Goal: Entertainment & Leisure: Browse casually

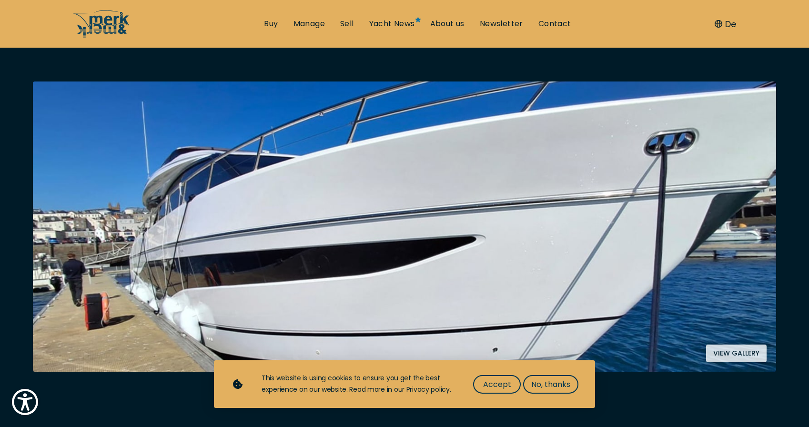
scroll to position [164, 0]
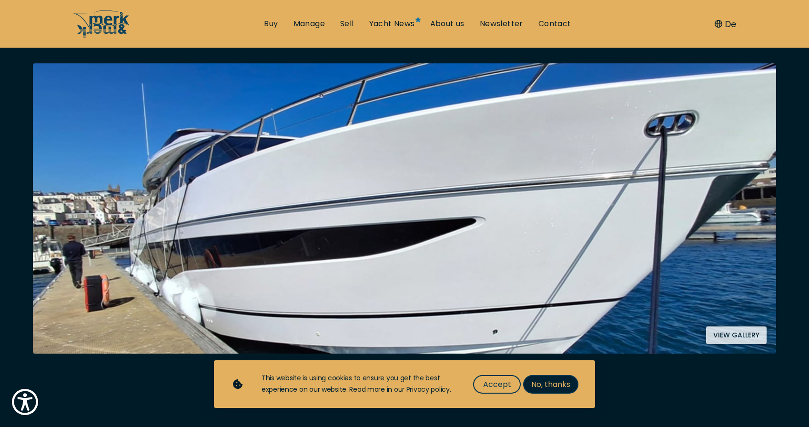
click at [548, 383] on span "No, thanks" at bounding box center [550, 384] width 39 height 12
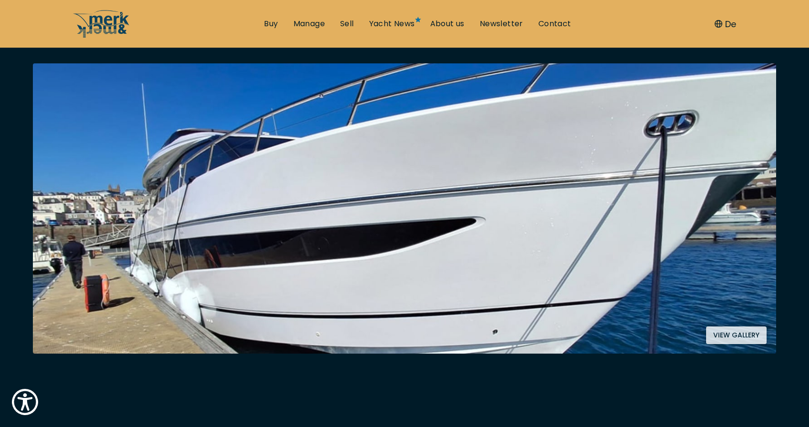
click at [740, 334] on button "View gallery" at bounding box center [736, 335] width 61 height 18
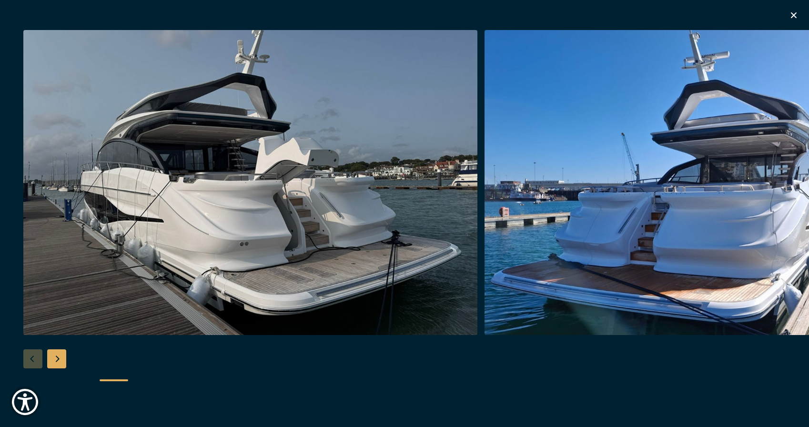
click at [796, 202] on img "button" at bounding box center [711, 182] width 454 height 305
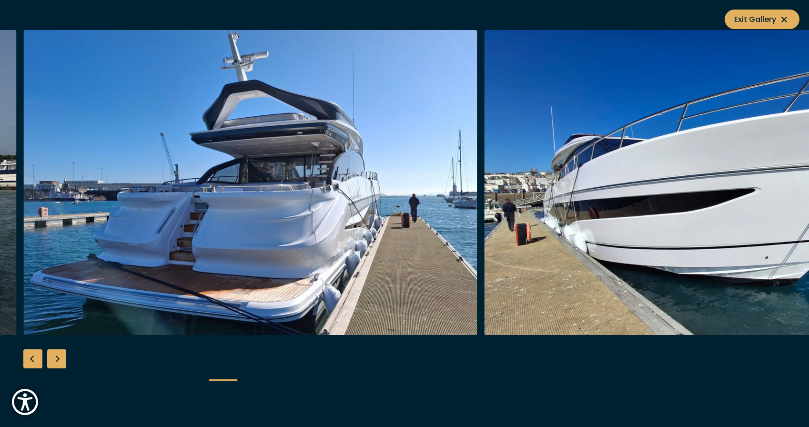
click at [796, 202] on img "button" at bounding box center [711, 182] width 454 height 305
click at [781, 198] on img "button" at bounding box center [711, 182] width 454 height 305
click at [762, 190] on img "button" at bounding box center [711, 182] width 454 height 305
click at [57, 363] on div "Next slide" at bounding box center [56, 358] width 19 height 19
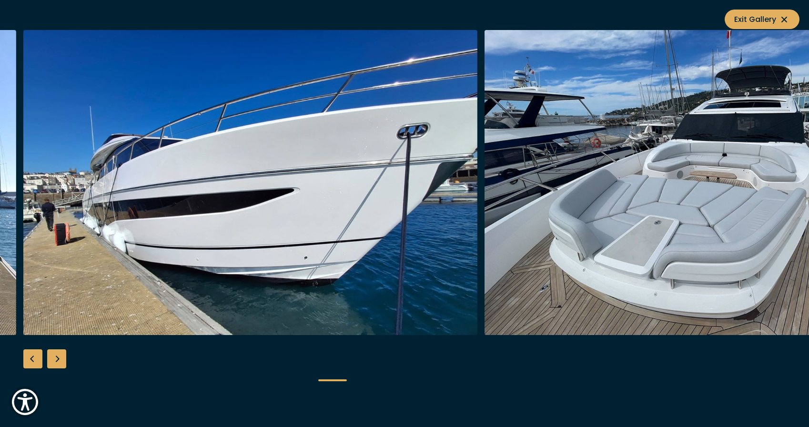
click at [57, 363] on div "Next slide" at bounding box center [56, 358] width 19 height 19
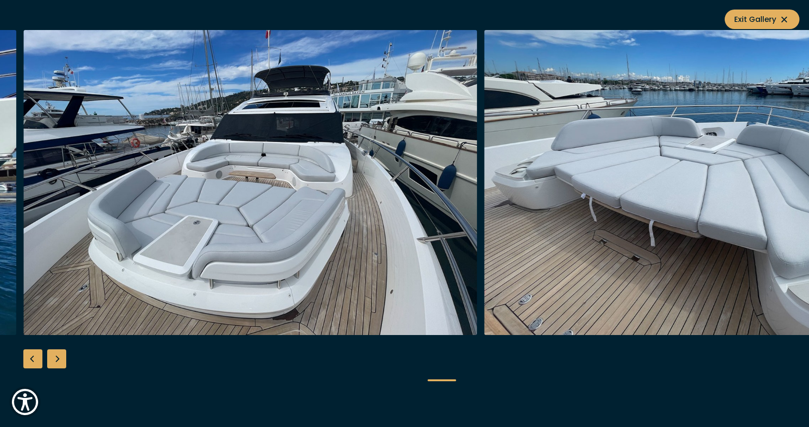
click at [57, 363] on div "Next slide" at bounding box center [56, 358] width 19 height 19
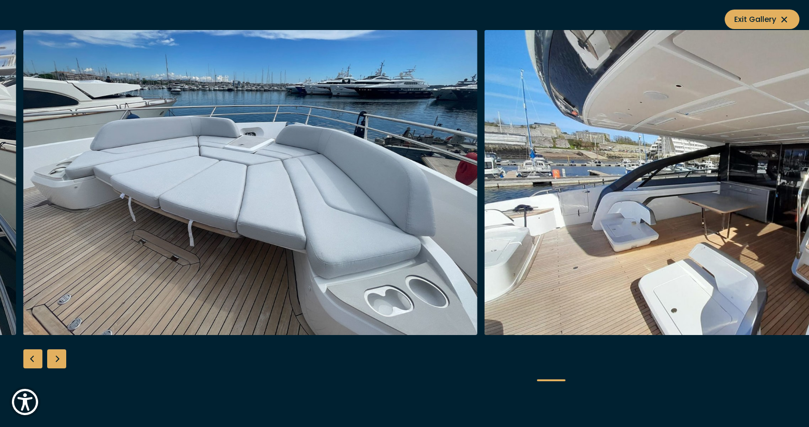
click at [57, 363] on div "Next slide" at bounding box center [56, 358] width 19 height 19
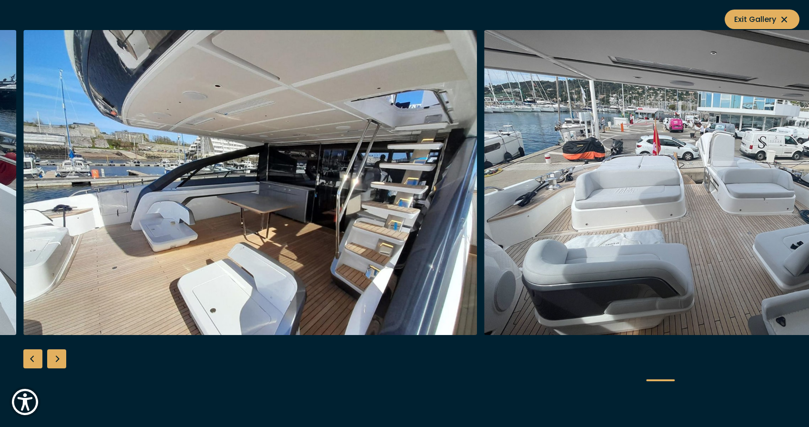
click at [57, 363] on div "Next slide" at bounding box center [56, 358] width 19 height 19
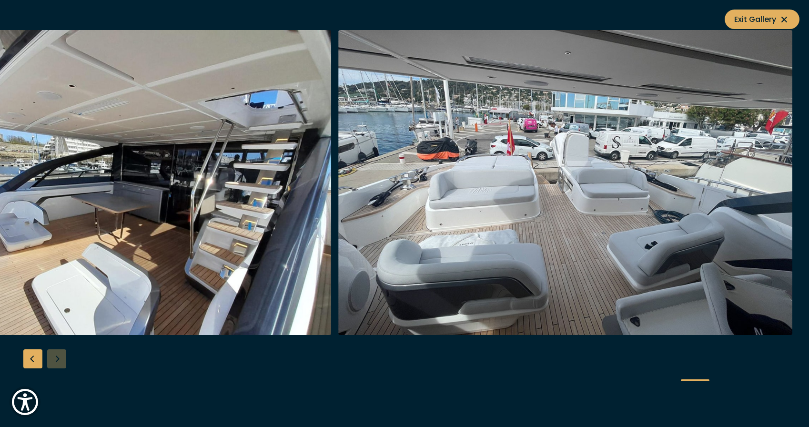
click at [57, 363] on div at bounding box center [404, 213] width 809 height 367
